Goal: Information Seeking & Learning: Learn about a topic

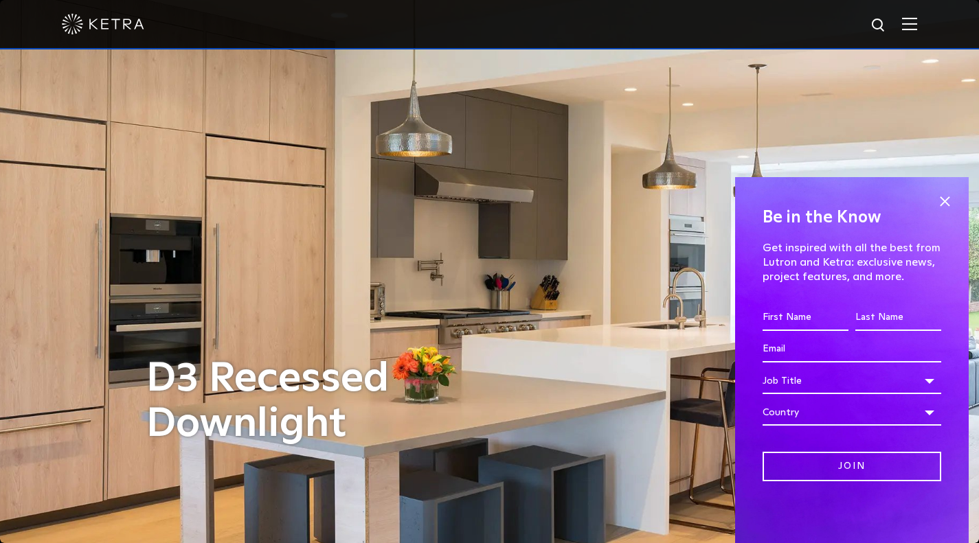
click at [941, 198] on span at bounding box center [944, 201] width 21 height 21
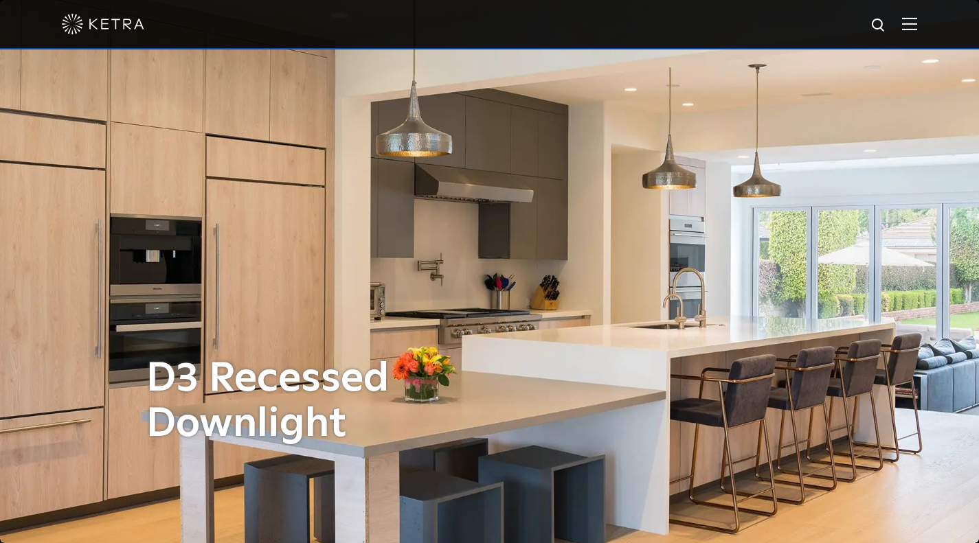
click at [917, 31] on span at bounding box center [909, 24] width 15 height 14
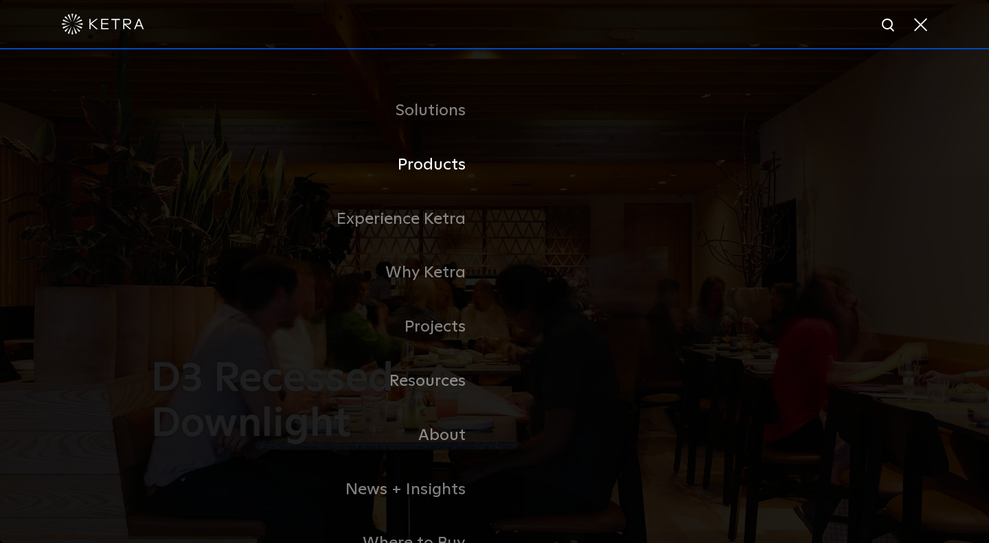
click at [437, 172] on link "Products" at bounding box center [322, 165] width 343 height 54
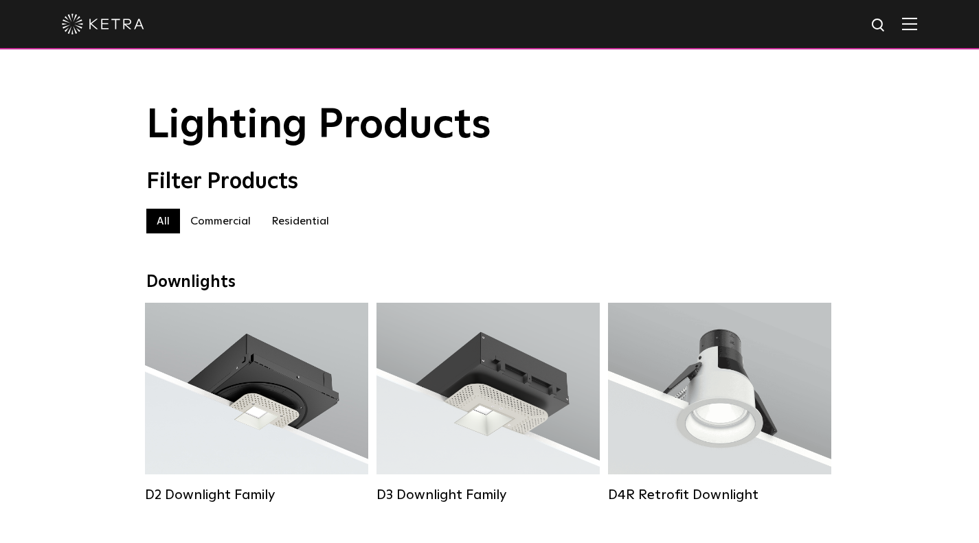
click at [293, 234] on label "Residential" at bounding box center [300, 221] width 78 height 25
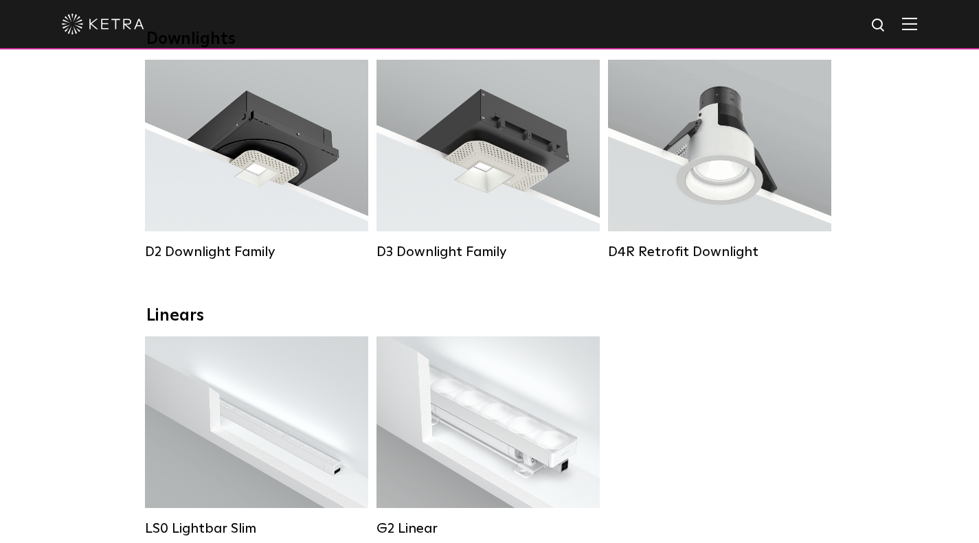
scroll to position [244, 0]
click at [519, 168] on div "Lumen Output: 700 / 900 / 1100 Colors: White / Black / Silver / Bronze / Painta…" at bounding box center [488, 144] width 182 height 121
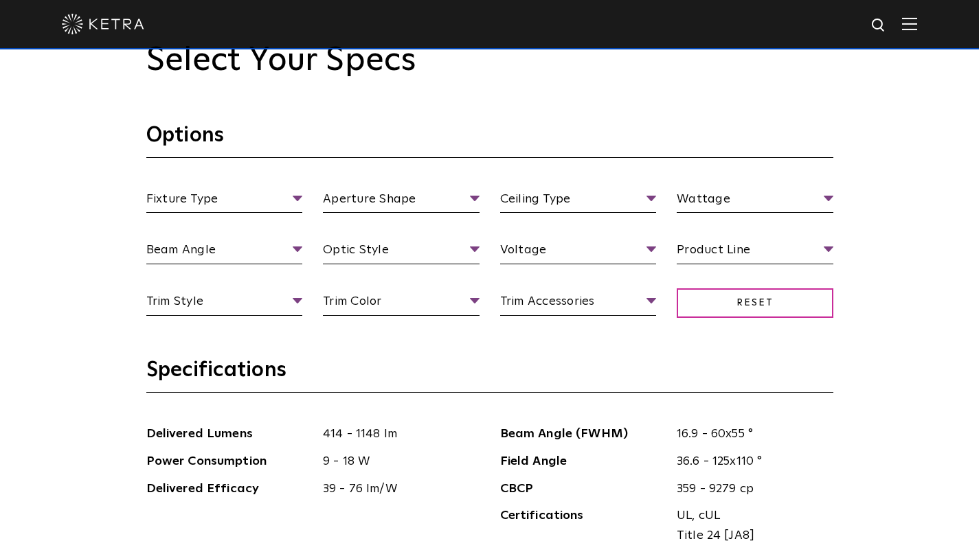
scroll to position [1253, 0]
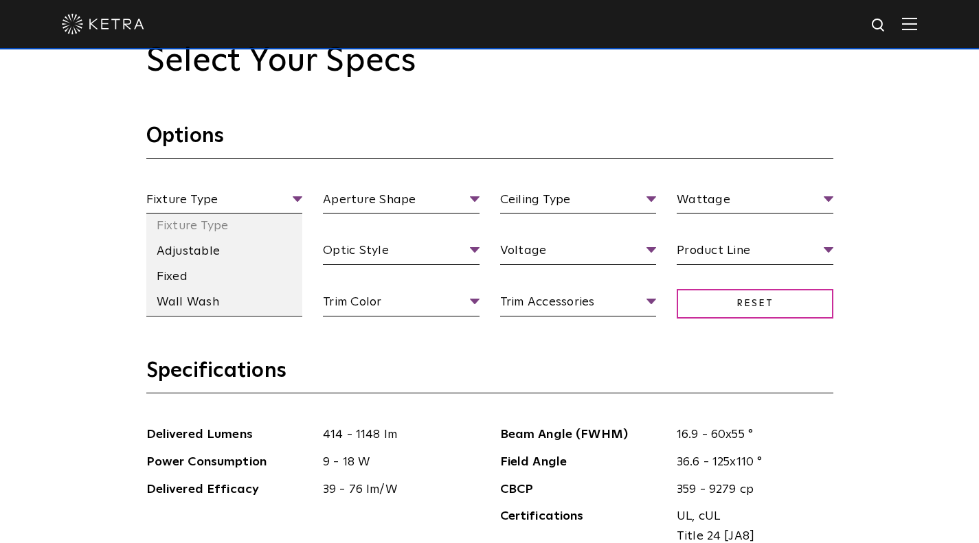
click at [269, 206] on span "Fixture Type" at bounding box center [224, 202] width 157 height 24
click at [201, 274] on li "Fixed" at bounding box center [224, 276] width 157 height 25
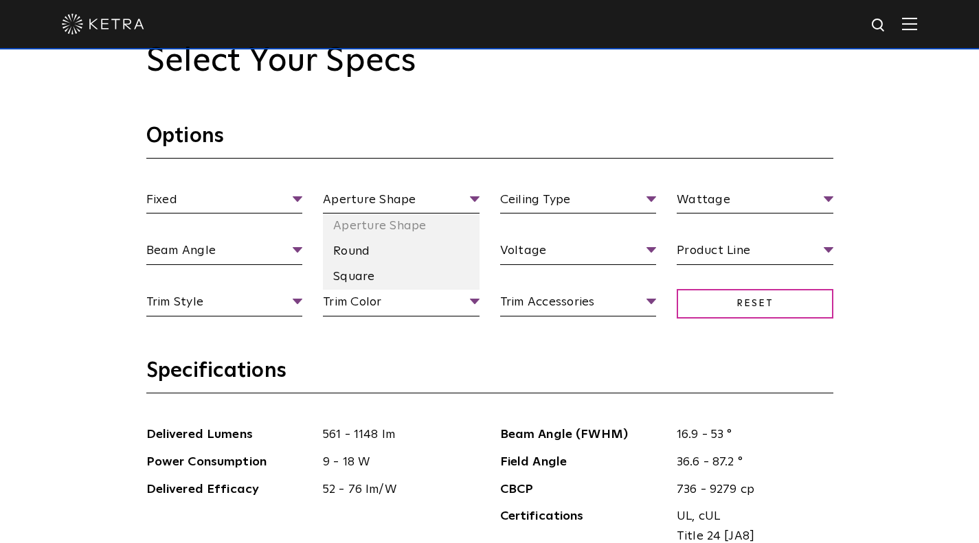
click at [388, 194] on span "Aperture Shape" at bounding box center [401, 202] width 157 height 24
click at [369, 273] on li "Square" at bounding box center [401, 276] width 157 height 25
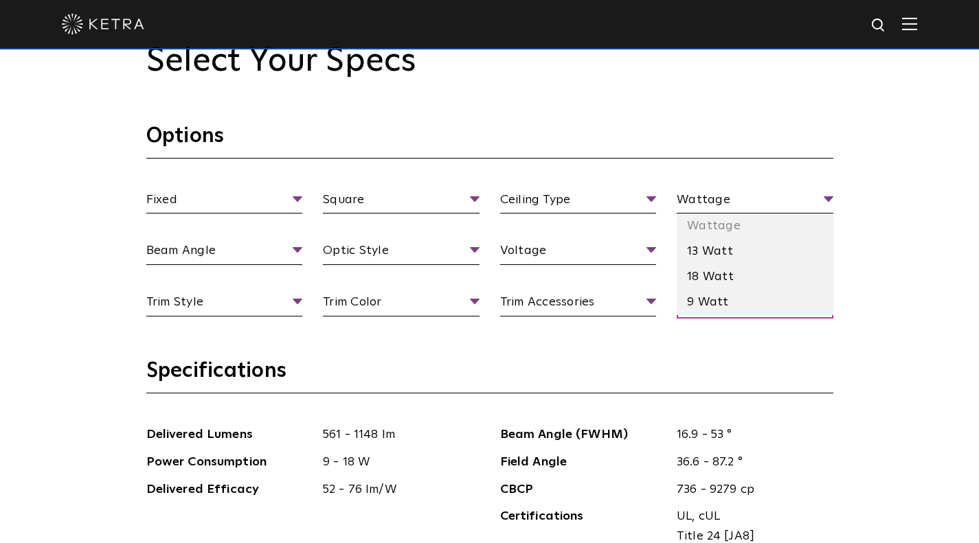
click at [718, 198] on span "Wattage" at bounding box center [755, 202] width 157 height 24
click at [716, 286] on li "18 Watt" at bounding box center [755, 276] width 157 height 25
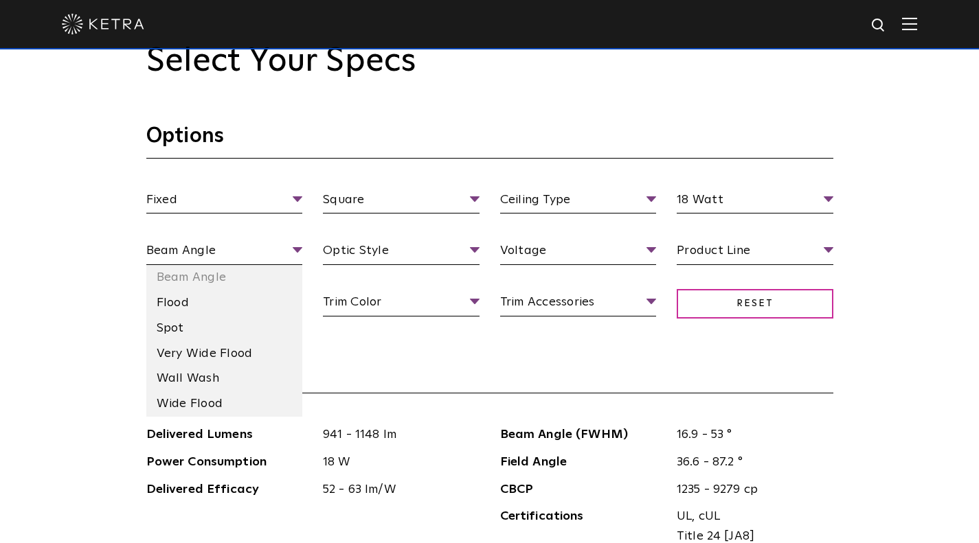
click at [231, 304] on li "Flood" at bounding box center [224, 303] width 157 height 25
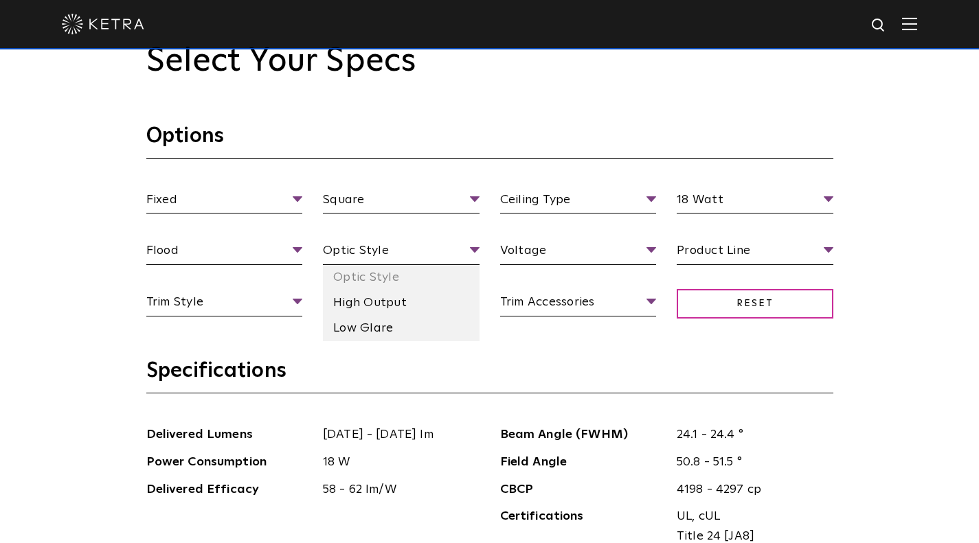
click at [391, 241] on span "Optic Style" at bounding box center [401, 253] width 157 height 24
click at [374, 327] on li "Low Glare" at bounding box center [401, 328] width 157 height 25
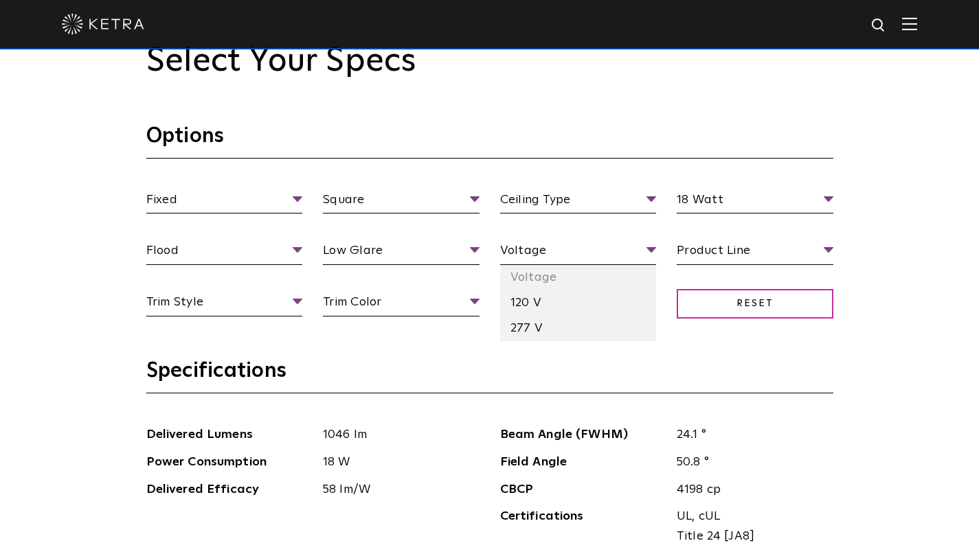
click at [565, 253] on span "Voltage" at bounding box center [578, 253] width 157 height 24
click at [541, 308] on li "120 V" at bounding box center [578, 303] width 157 height 25
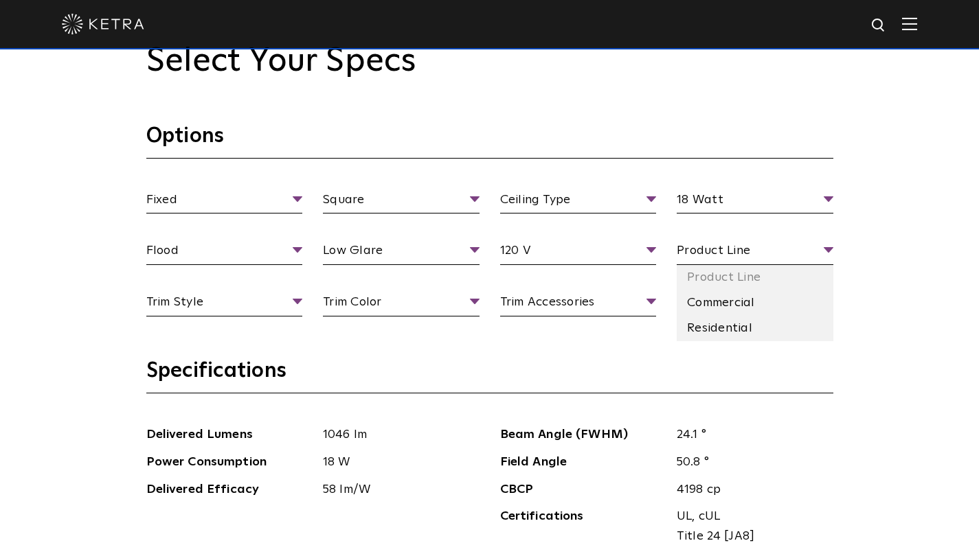
click at [710, 256] on span "Product Line" at bounding box center [755, 253] width 157 height 24
click at [713, 325] on li "Residential" at bounding box center [755, 328] width 157 height 25
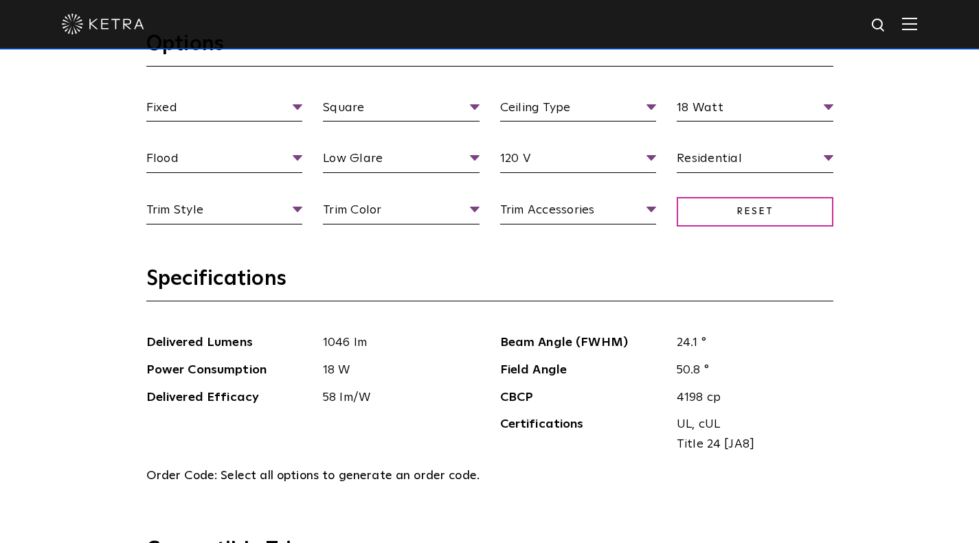
scroll to position [1345, 0]
click at [717, 222] on span "Reset" at bounding box center [755, 213] width 157 height 30
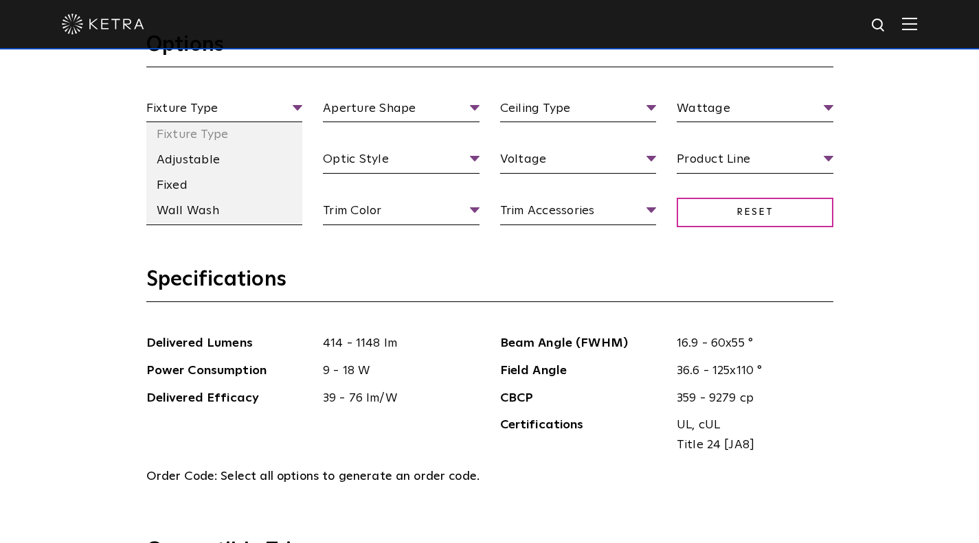
click at [264, 101] on span "Fixture Type" at bounding box center [224, 111] width 157 height 24
click at [205, 188] on li "Fixed" at bounding box center [224, 185] width 157 height 25
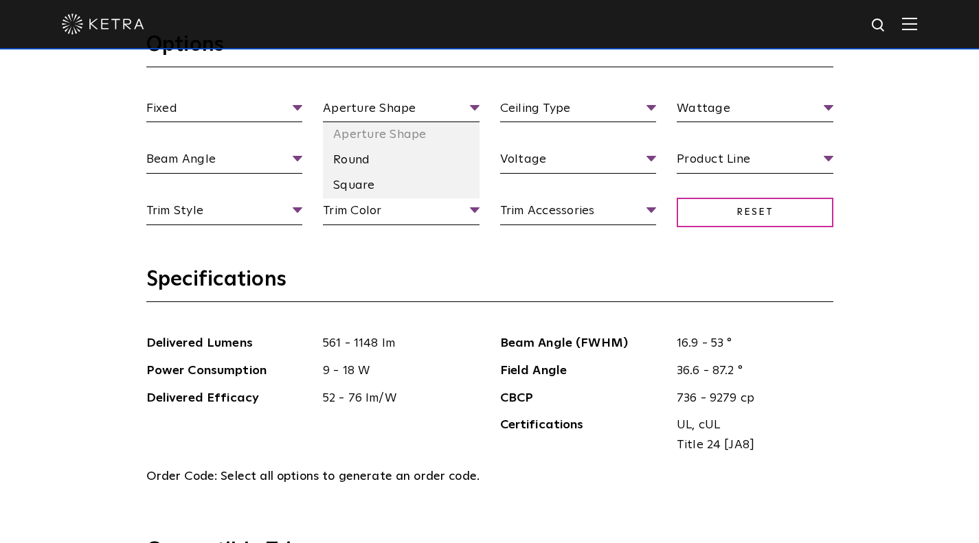
click at [389, 117] on span "Aperture Shape" at bounding box center [401, 111] width 157 height 24
click at [380, 177] on li "Square" at bounding box center [401, 185] width 157 height 25
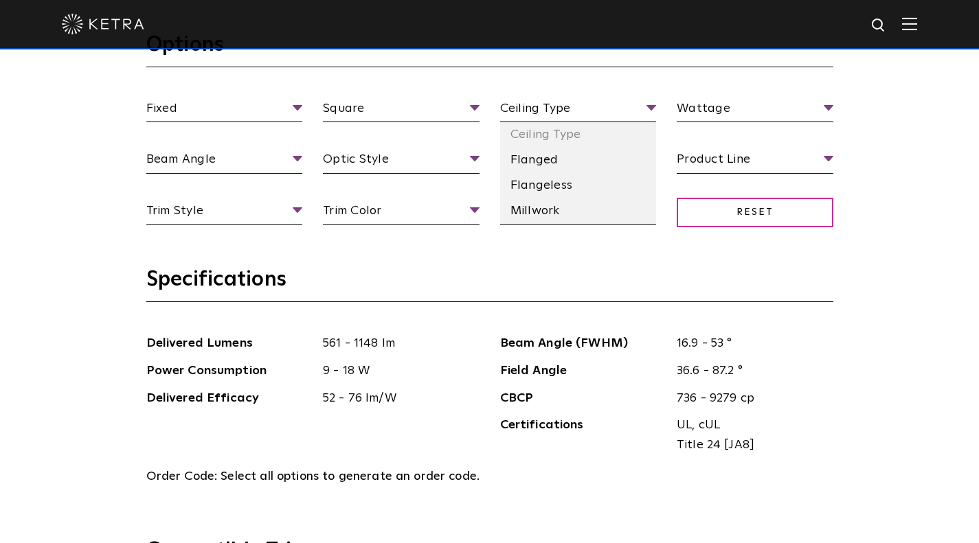
click at [544, 138] on li "Ceiling Type" at bounding box center [578, 134] width 157 height 25
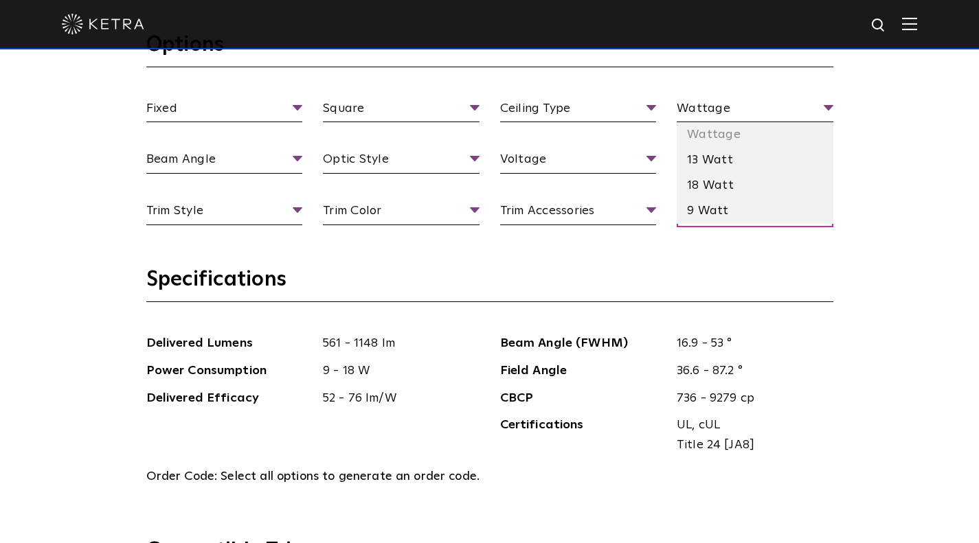
click at [698, 110] on span "Wattage" at bounding box center [755, 111] width 157 height 24
click at [719, 207] on li "9 Watt" at bounding box center [755, 210] width 157 height 25
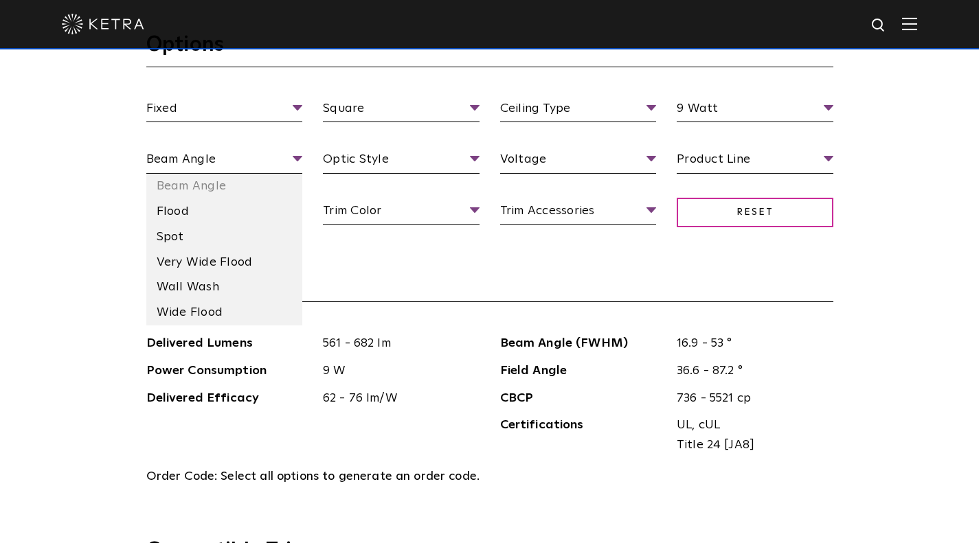
click at [236, 203] on li "Flood" at bounding box center [224, 211] width 157 height 25
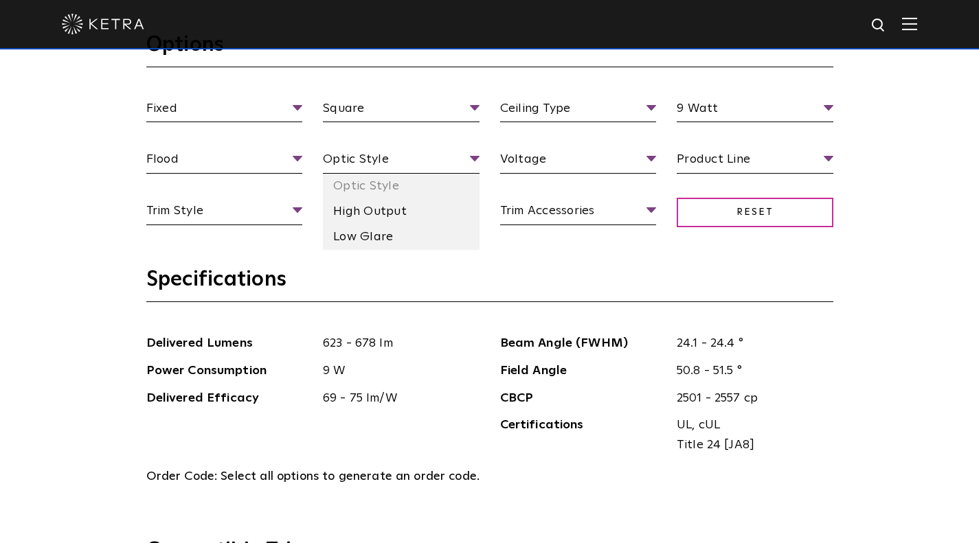
click at [448, 161] on span "Optic Style" at bounding box center [401, 162] width 157 height 24
click at [375, 239] on li "Low Glare" at bounding box center [401, 237] width 157 height 25
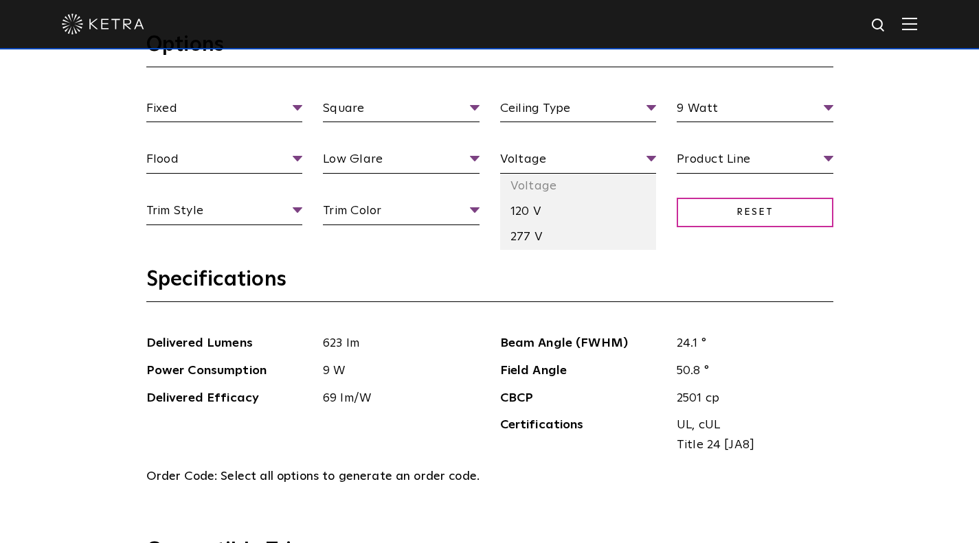
click at [547, 168] on span "Voltage" at bounding box center [578, 162] width 157 height 24
click at [541, 213] on li "120 V" at bounding box center [578, 211] width 157 height 25
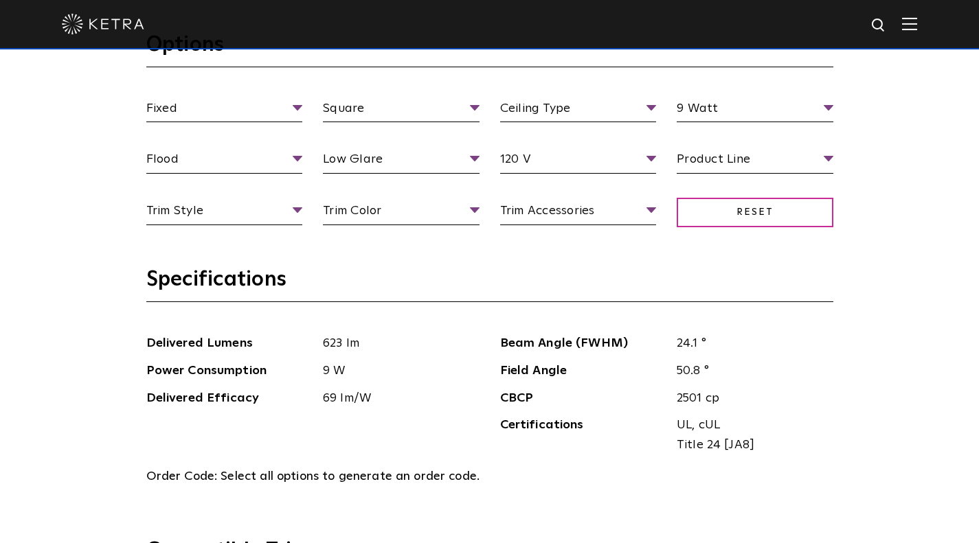
click at [445, 291] on h3 "Specifications" at bounding box center [489, 284] width 687 height 36
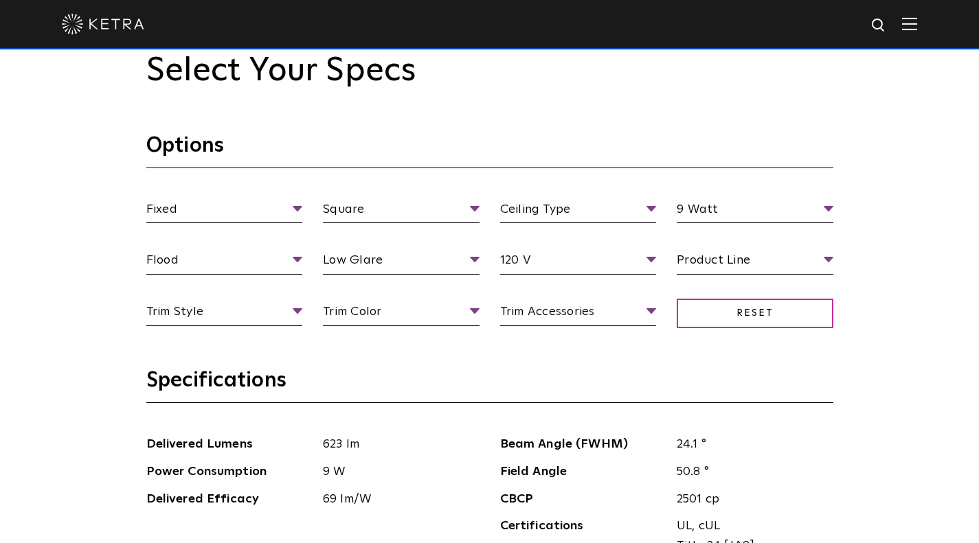
scroll to position [1245, 0]
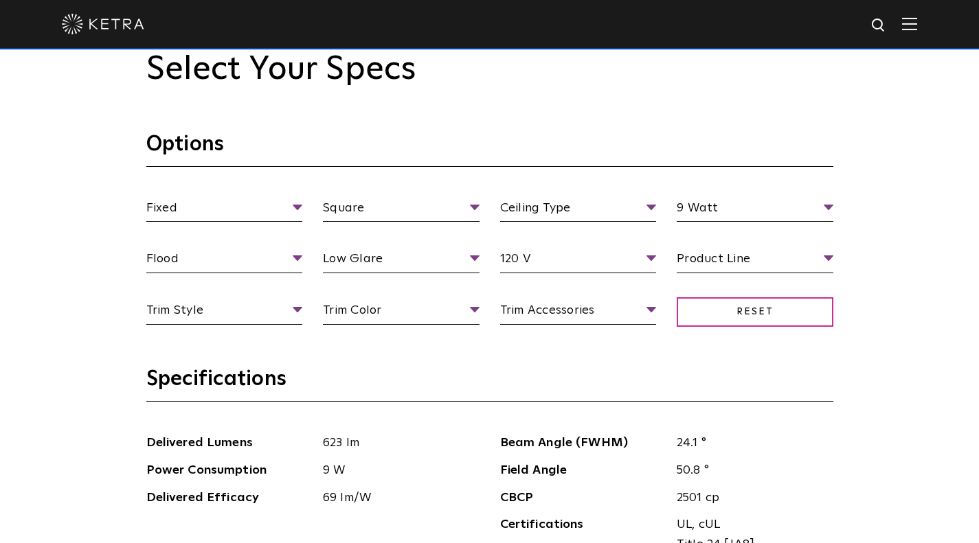
click at [386, 302] on span "Trim Color" at bounding box center [401, 313] width 157 height 24
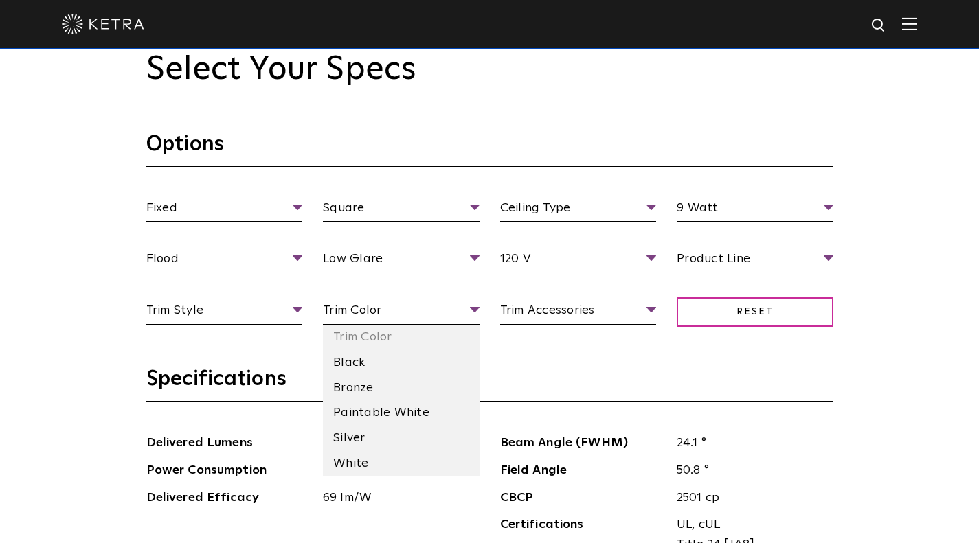
click at [391, 459] on li "White" at bounding box center [401, 463] width 157 height 25
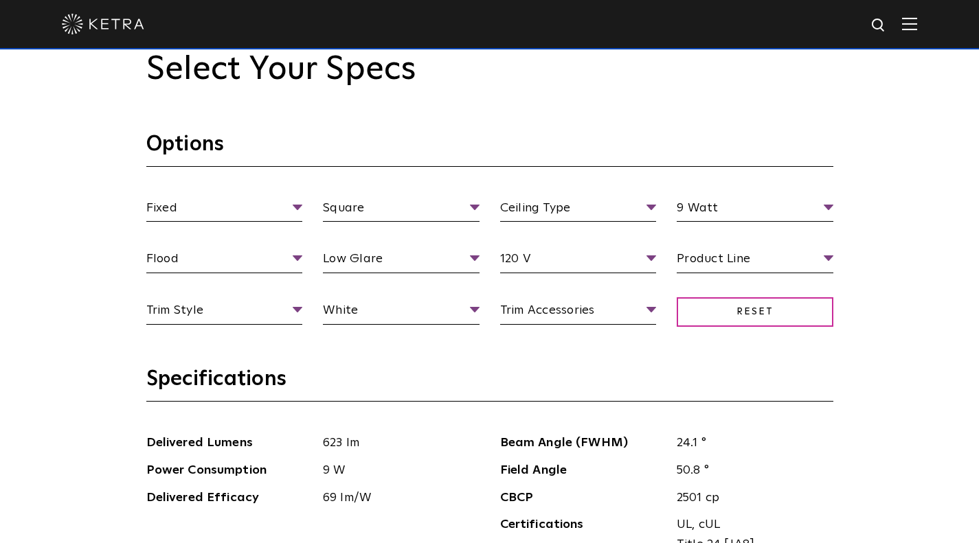
click at [492, 389] on h3 "Specifications" at bounding box center [489, 384] width 687 height 36
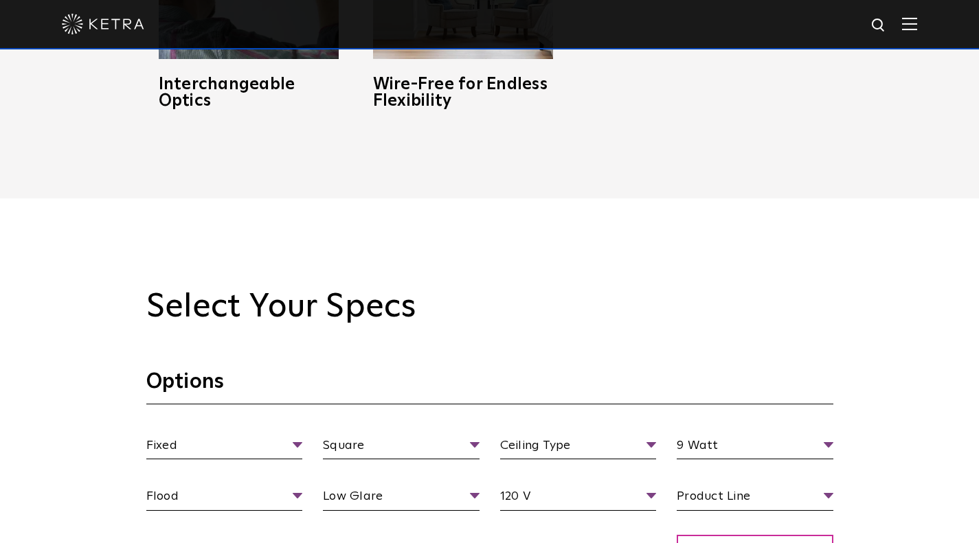
scroll to position [1006, 0]
